Goal: Find specific page/section: Find specific page/section

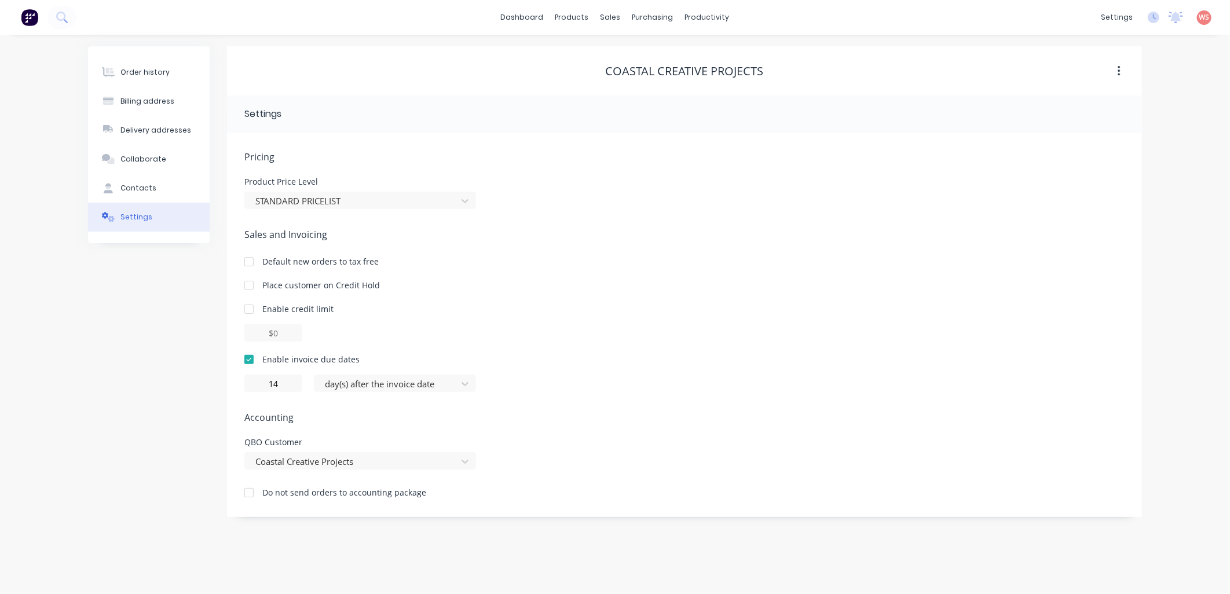
click at [113, 403] on div "Order history Billing address Delivery addresses Collaborate Contacts Settings" at bounding box center [149, 281] width 122 height 471
click at [667, 78] on div "Customers" at bounding box center [651, 79] width 42 height 10
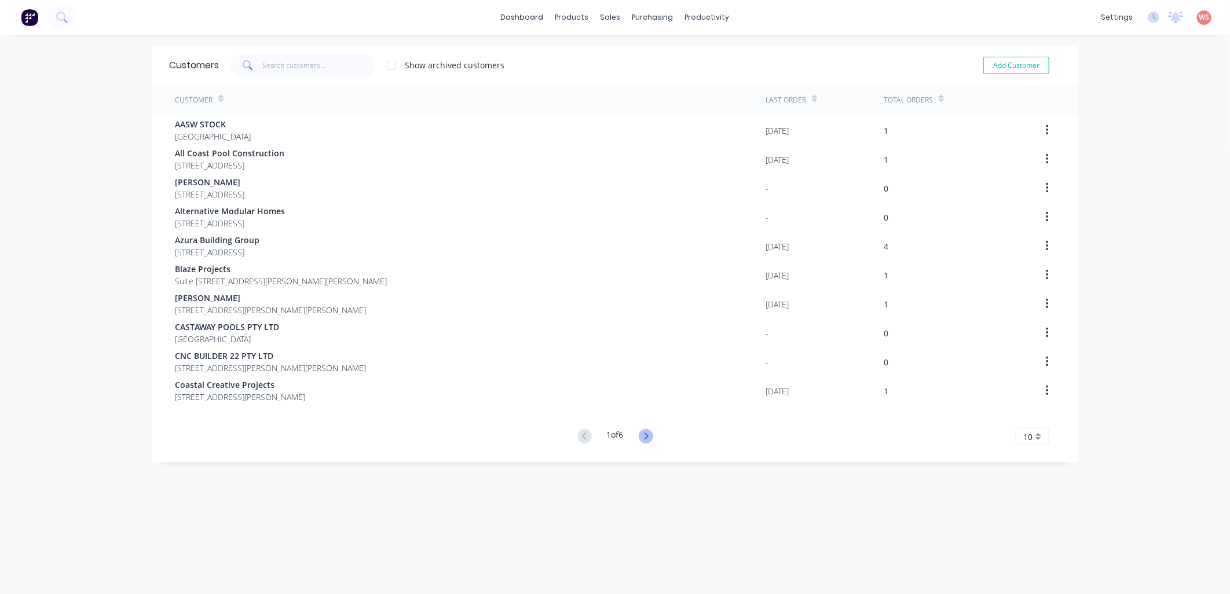
click at [644, 438] on icon at bounding box center [646, 436] width 4 height 7
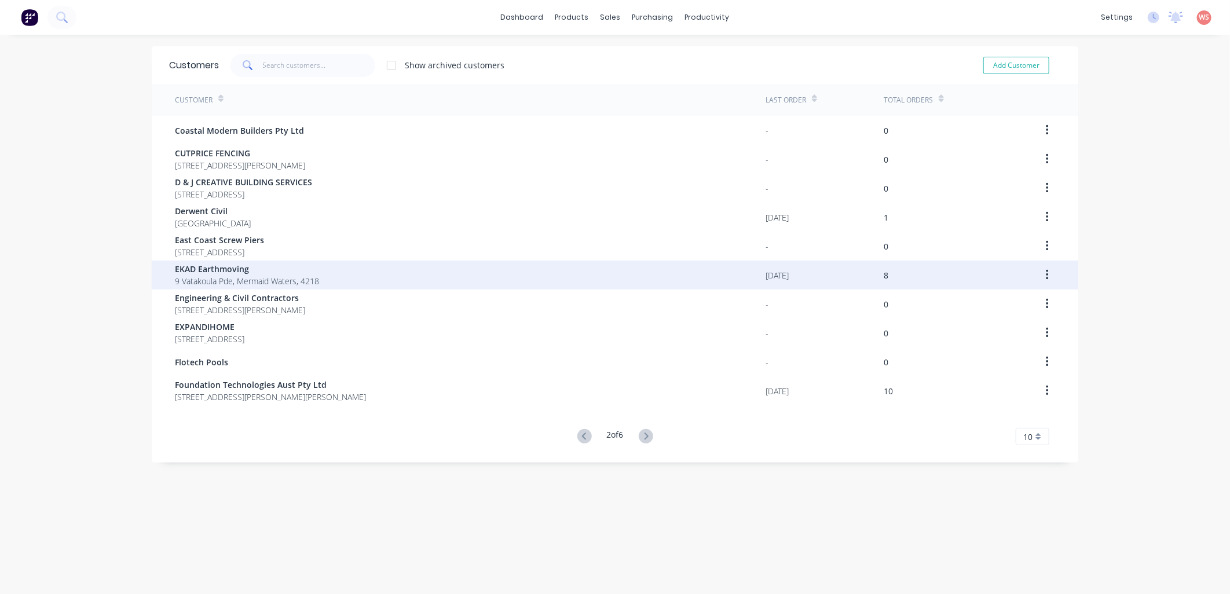
click at [253, 274] on span "EKAD Earthmoving" at bounding box center [247, 269] width 144 height 12
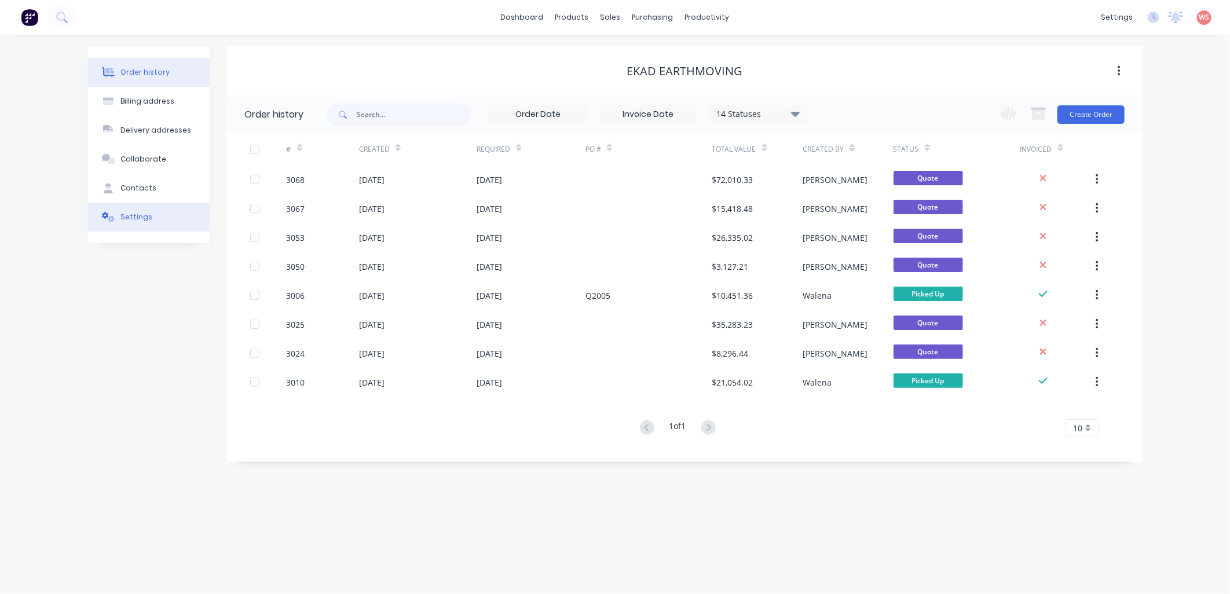
click at [149, 217] on button "Settings" at bounding box center [149, 217] width 122 height 29
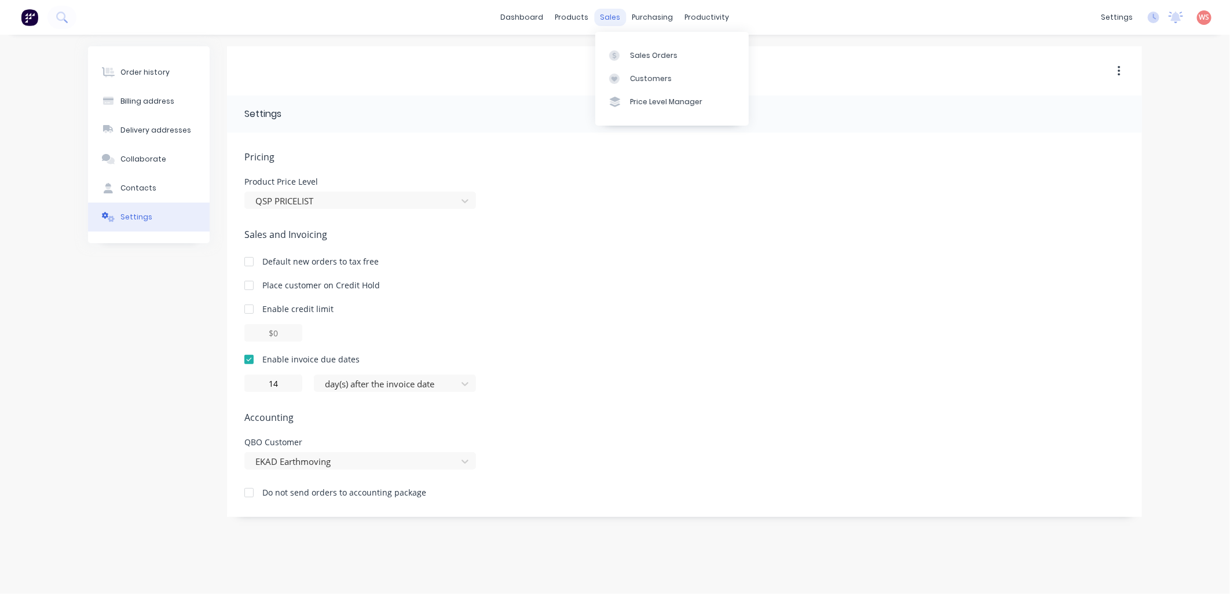
click at [605, 16] on div "sales" at bounding box center [611, 17] width 32 height 17
click at [86, 356] on div "Order history Billing address Delivery addresses Collaborate Contacts Settings …" at bounding box center [615, 314] width 1230 height 559
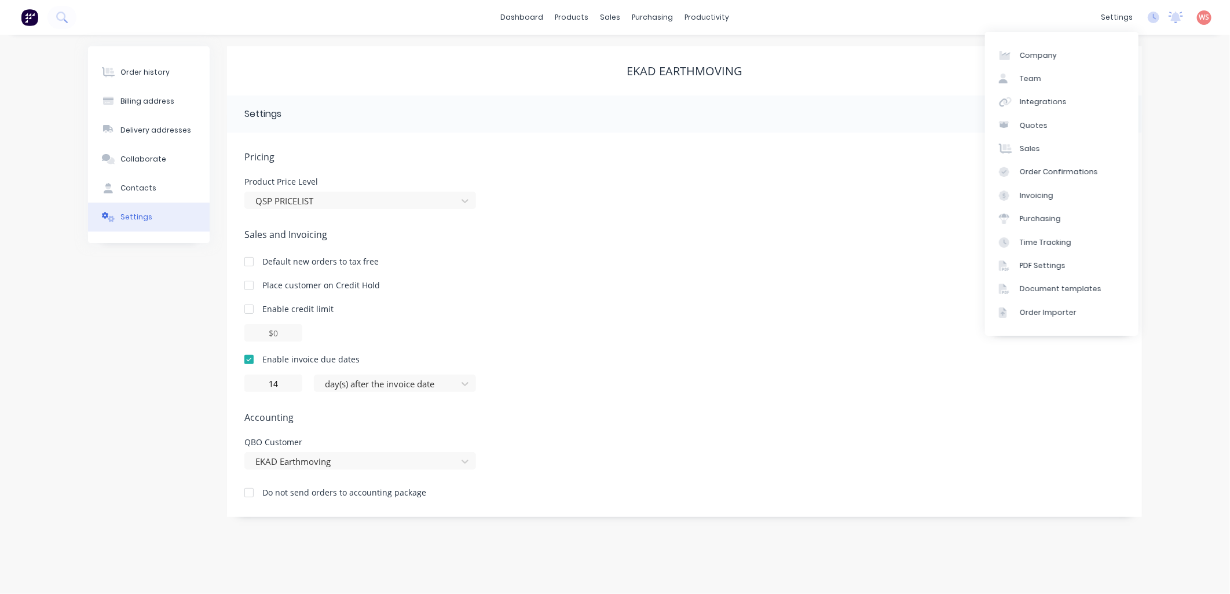
click at [1194, 138] on div "Order history Billing address Delivery addresses Collaborate Contacts Settings …" at bounding box center [615, 314] width 1230 height 559
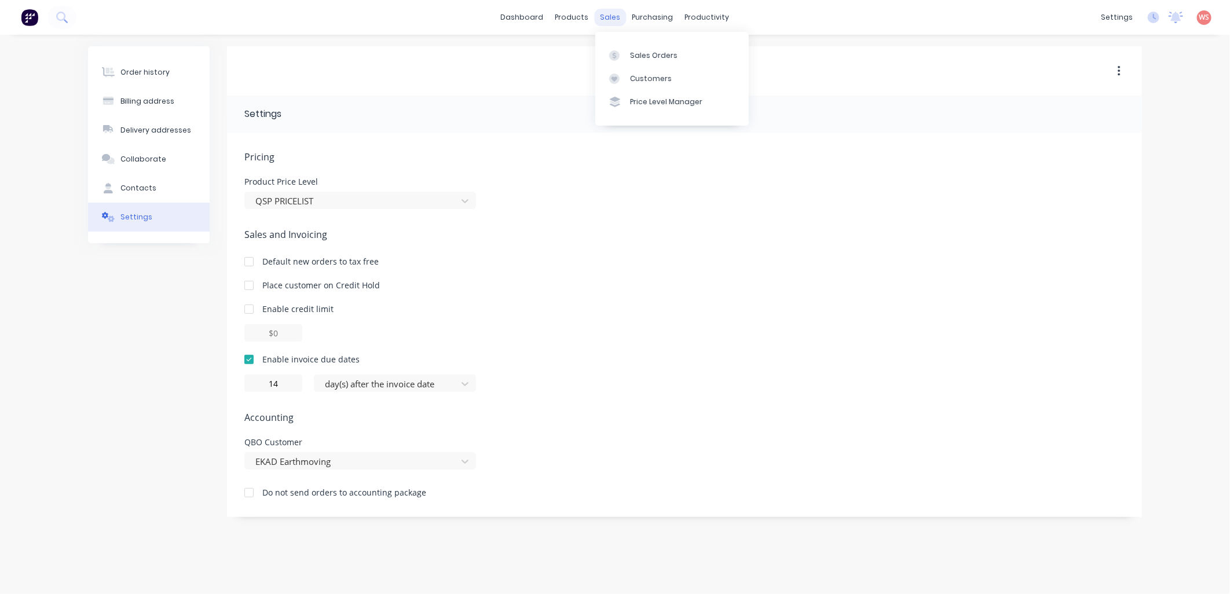
click at [603, 12] on div "sales" at bounding box center [611, 17] width 32 height 17
click at [652, 55] on div "Sales Orders" at bounding box center [653, 55] width 47 height 10
